Goal: Register for event/course

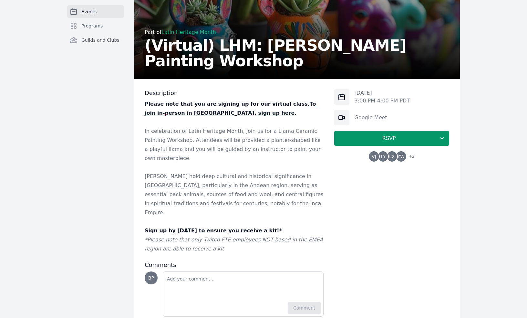
scroll to position [84, 0]
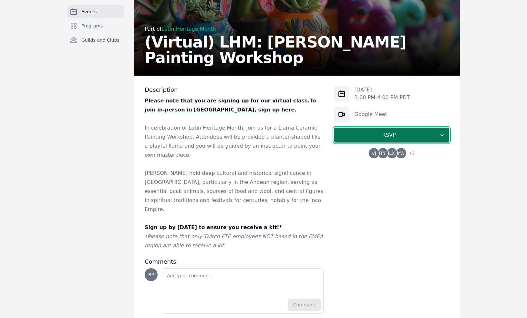
click at [345, 135] on span "RSVP" at bounding box center [388, 135] width 99 height 8
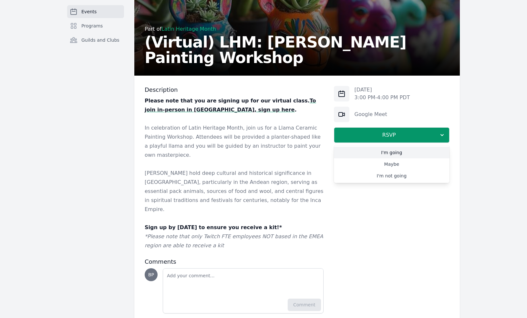
click at [397, 148] on link "I'm going" at bounding box center [392, 153] width 116 height 12
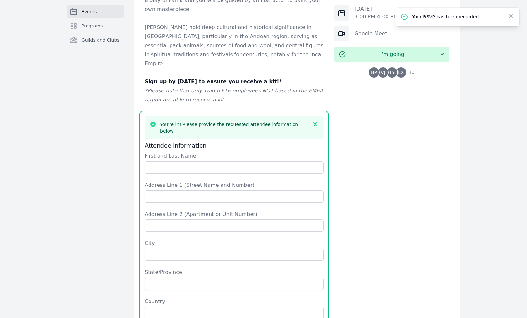
scroll to position [215, 0]
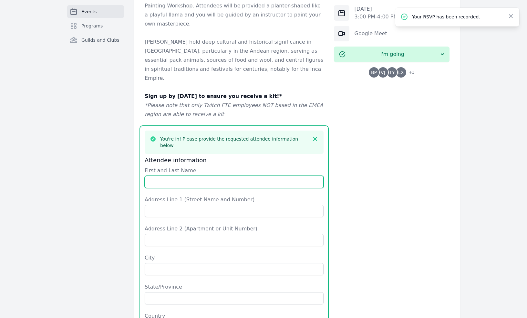
click at [250, 176] on input "First and Last Name" at bounding box center [234, 182] width 179 height 12
type input "bhavi"
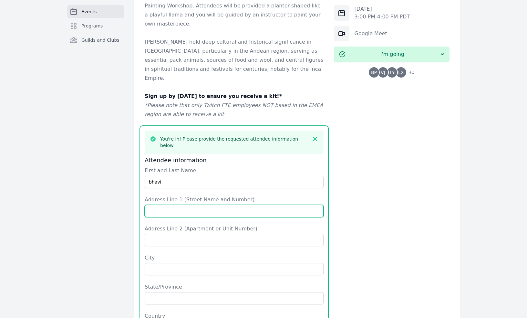
click at [210, 205] on input "Address Line 1 (Street Name and Number)" at bounding box center [234, 211] width 179 height 12
type input "[STREET_ADDRESS][PERSON_NAME]"
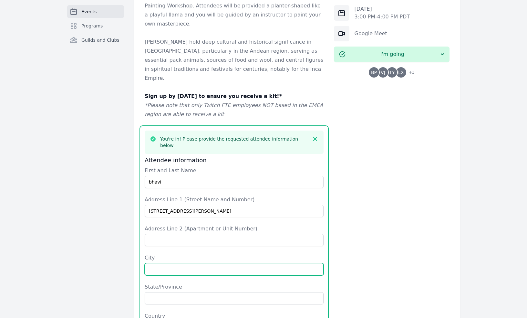
type input "marina"
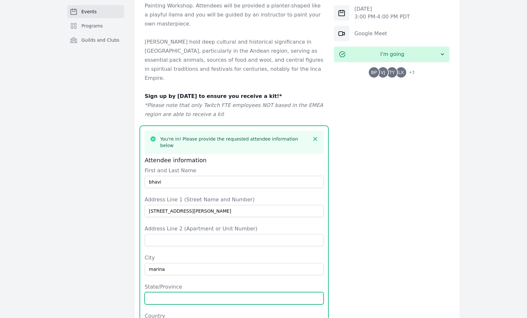
type input "CA"
type input "[GEOGRAPHIC_DATA]"
type input "93933"
type input "9259738900"
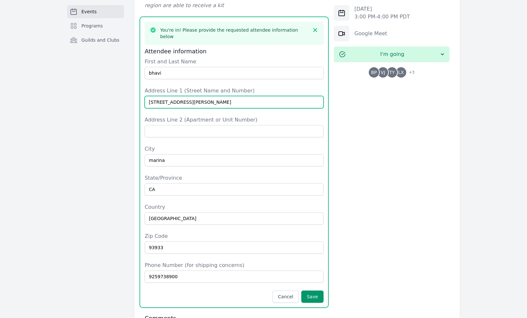
scroll to position [326, 0]
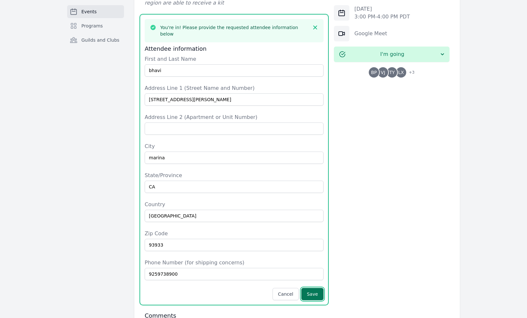
click at [315, 288] on button "Save" at bounding box center [312, 294] width 22 height 12
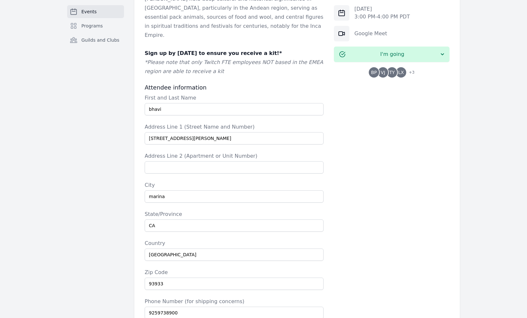
scroll to position [254, 0]
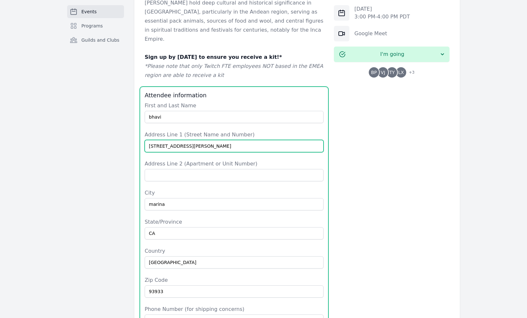
click at [161, 140] on input "[STREET_ADDRESS][PERSON_NAME]" at bounding box center [234, 146] width 179 height 12
type input "[STREET_ADDRESS][PERSON_NAME]"
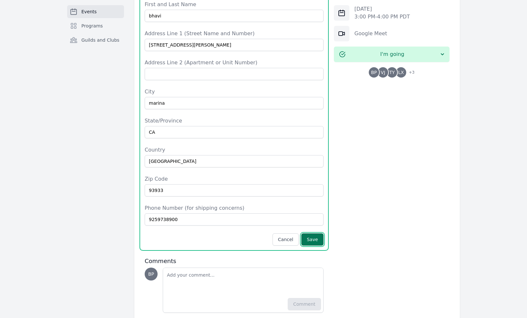
click at [314, 233] on button "Save" at bounding box center [312, 239] width 22 height 12
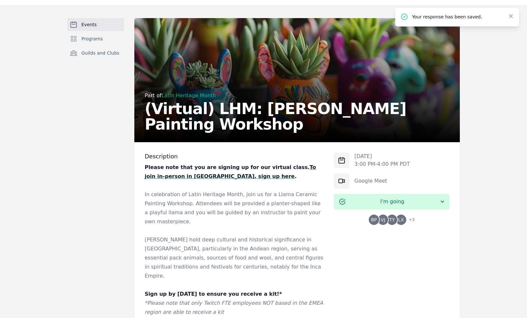
scroll to position [0, 0]
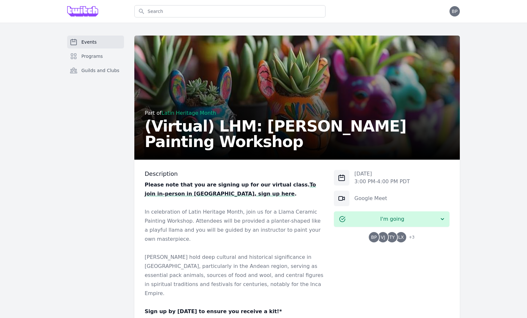
click at [90, 44] on span "Events" at bounding box center [88, 42] width 15 height 6
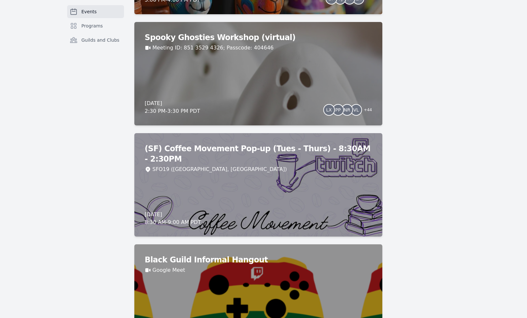
scroll to position [2297, 0]
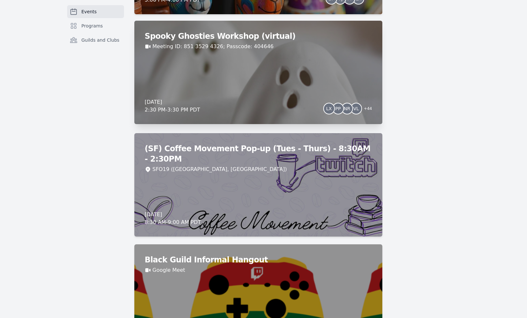
click at [242, 62] on div "Spooky Ghosties Workshop (virtual) Meeting ID: 851 3529 4326; Passcode: 404646 …" at bounding box center [258, 72] width 248 height 103
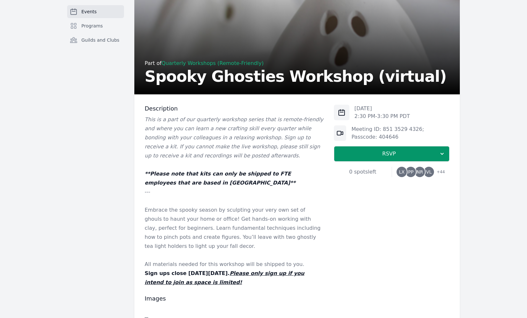
scroll to position [72, 0]
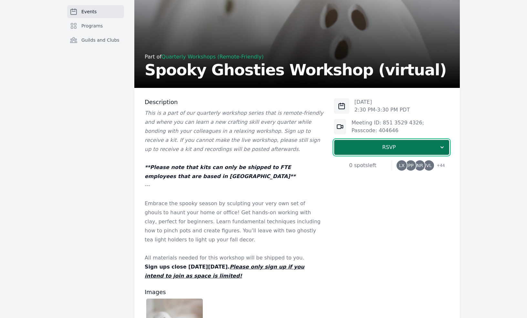
click at [371, 150] on span "RSVP" at bounding box center [388, 147] width 99 height 8
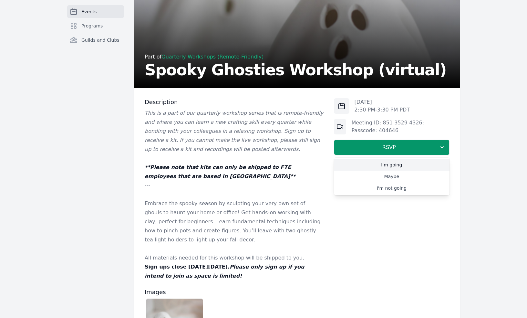
click at [378, 164] on link "I'm going" at bounding box center [392, 165] width 116 height 12
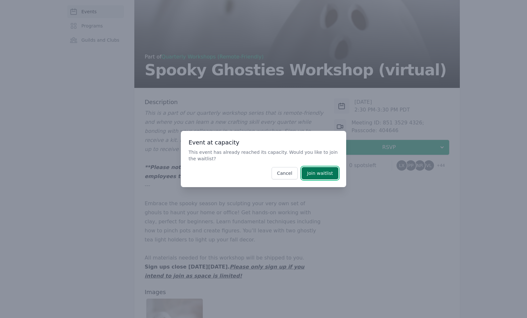
click at [313, 175] on button "Join waitlist" at bounding box center [320, 173] width 37 height 12
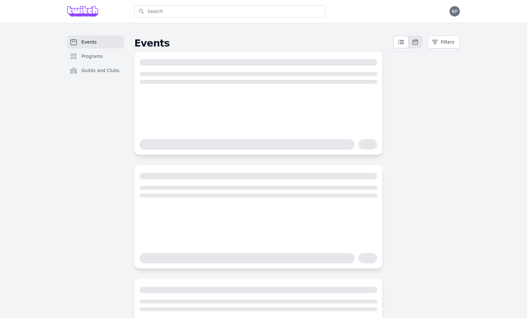
click at [91, 42] on span "Events" at bounding box center [88, 42] width 15 height 6
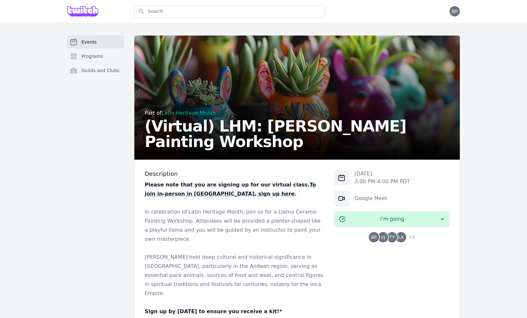
click at [84, 43] on span "Events" at bounding box center [88, 42] width 15 height 6
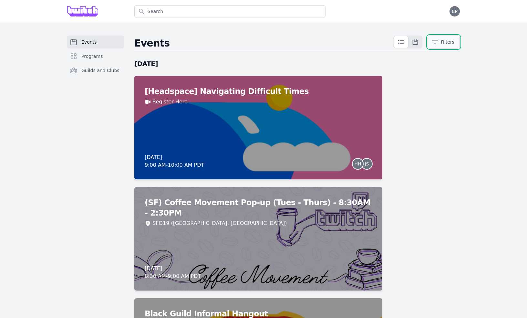
click at [437, 41] on icon "button" at bounding box center [435, 42] width 6 height 6
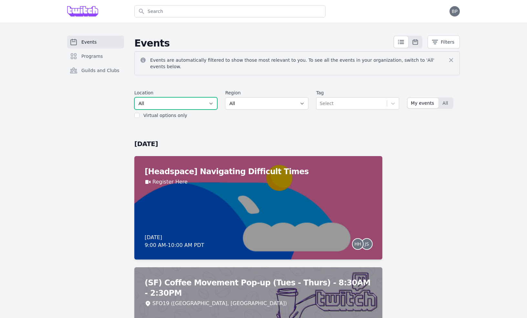
click at [200, 101] on select "All SEA81 Oscar (Seattle, WA) LHR32 (London, UK) SNA17 (Irvine, CA) LAX74 (Los …" at bounding box center [175, 103] width 83 height 12
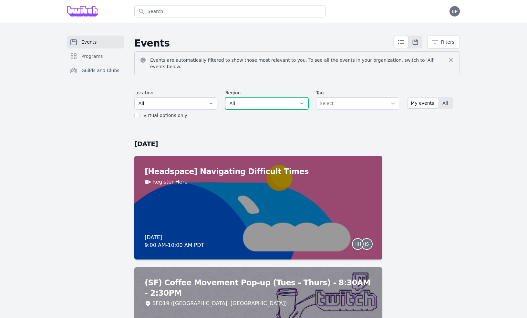
click at [261, 99] on select "All AMER - Central AMER - Eastern AMER - Mountain AMER - West APAC EMEA LATAM" at bounding box center [266, 103] width 83 height 12
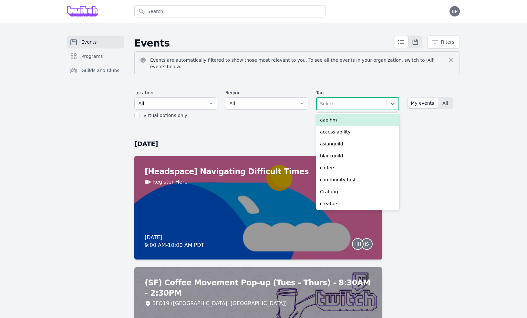
click at [347, 98] on div "Select" at bounding box center [352, 104] width 70 height 12
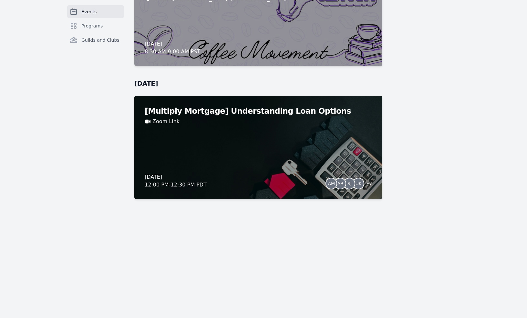
scroll to position [5638, 0]
